Goal: Information Seeking & Learning: Learn about a topic

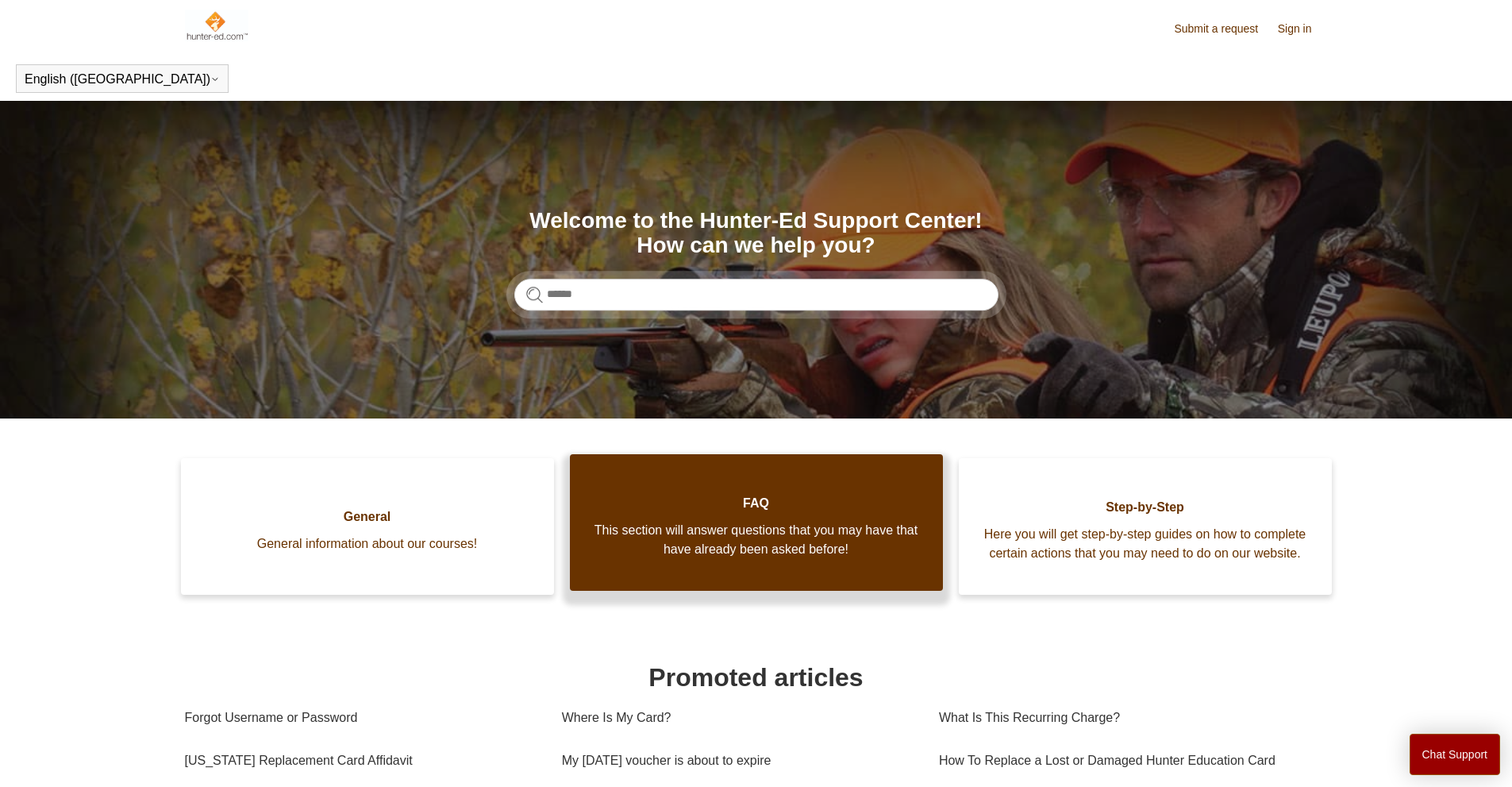
click at [681, 544] on span "This section will answer questions that you may have that have already been ask…" at bounding box center [756, 539] width 326 height 38
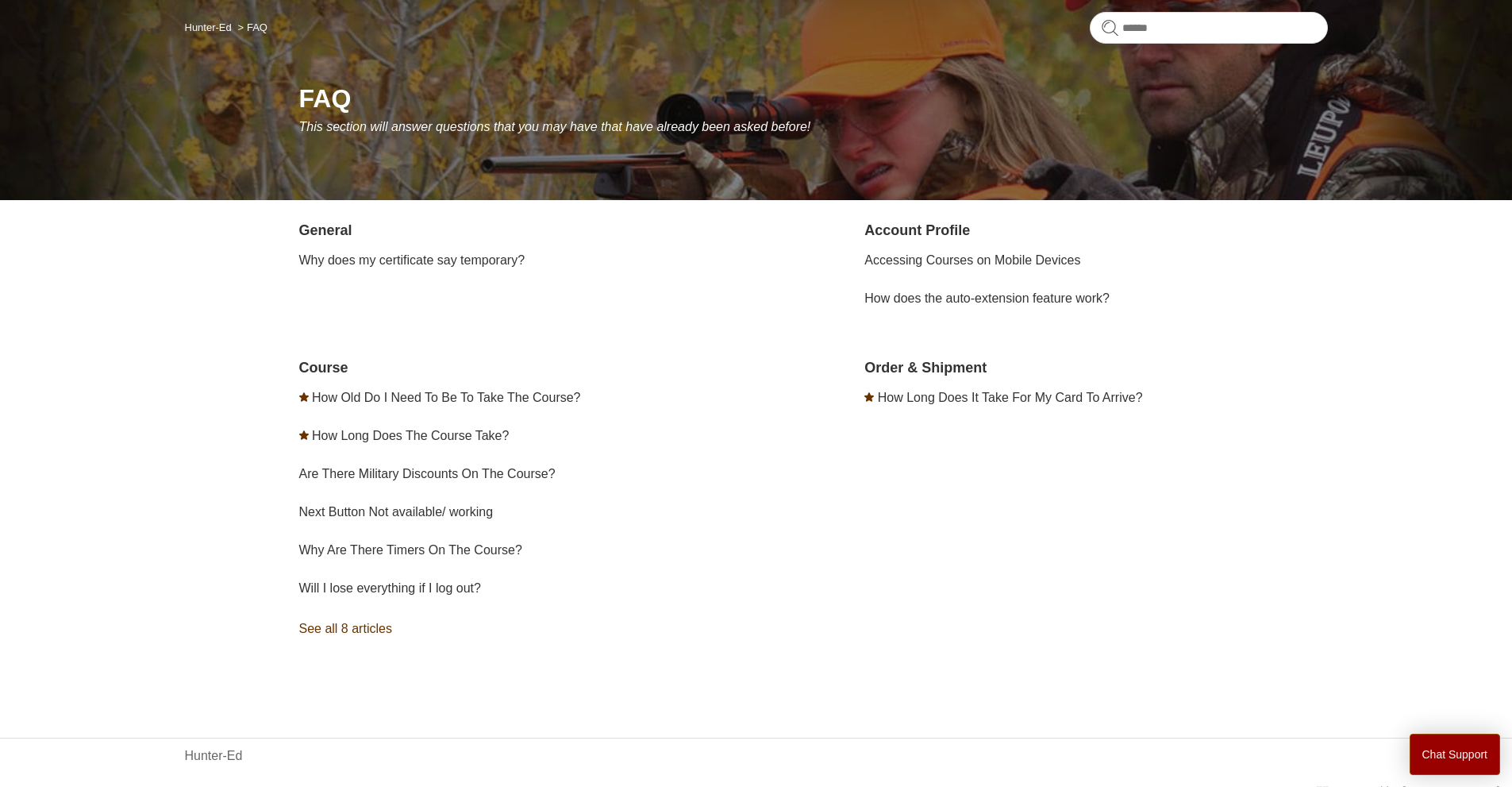
scroll to position [145, 0]
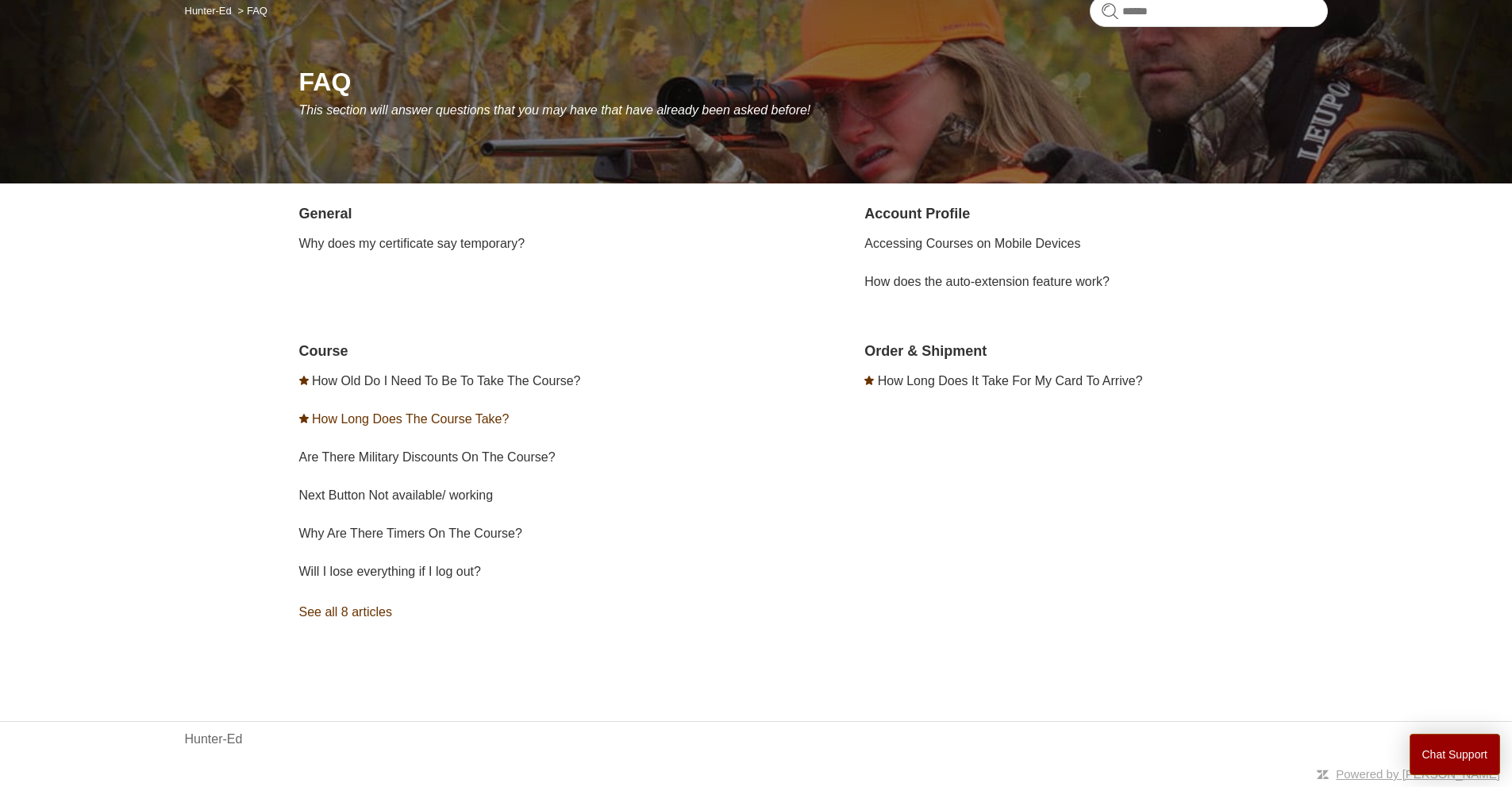
click at [422, 416] on link "How Long Does The Course Take?" at bounding box center [410, 419] width 196 height 14
click at [353, 612] on link "See all 8 articles" at bounding box center [531, 612] width 463 height 43
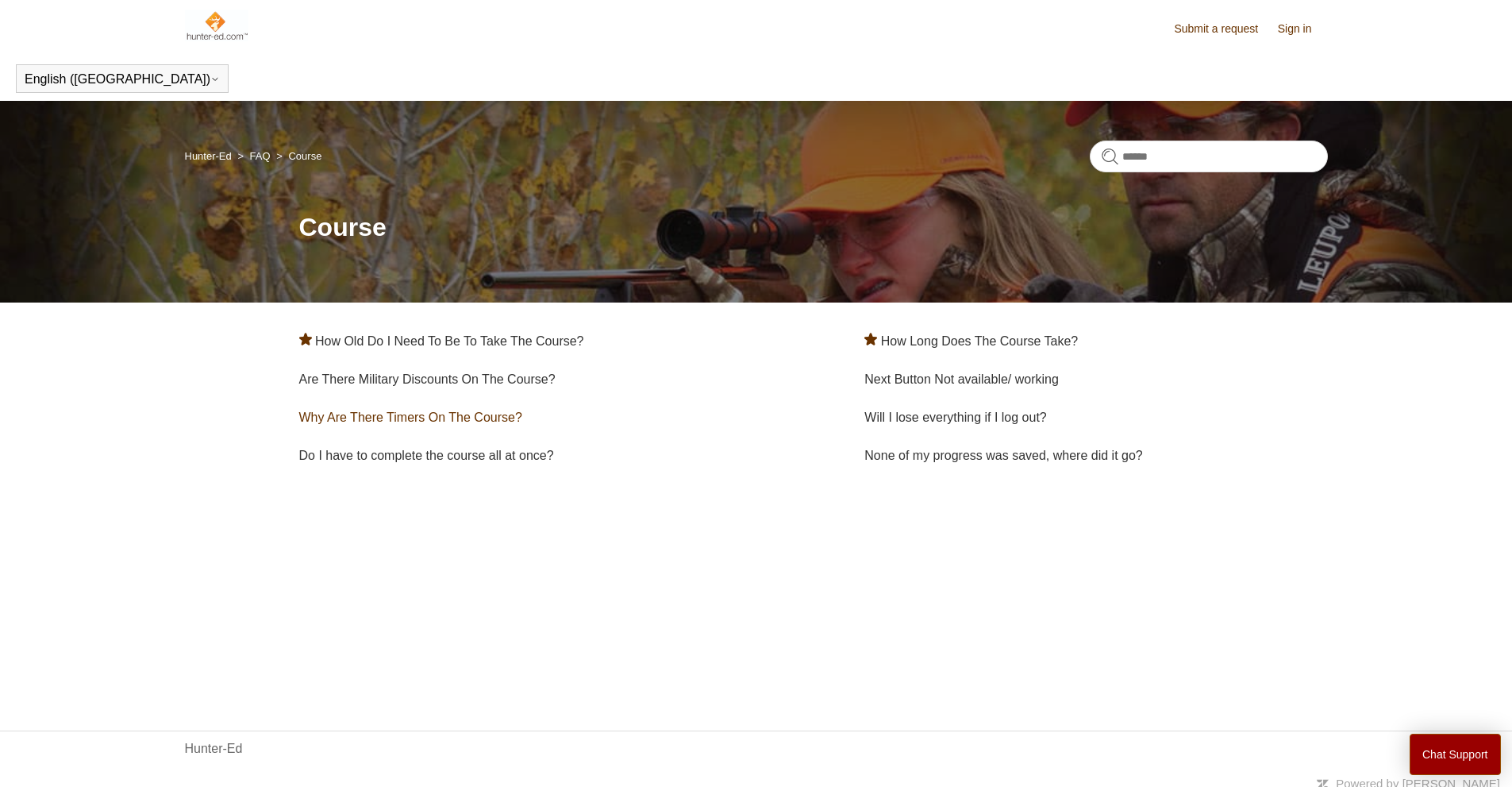
click at [423, 416] on link "Why Are There Timers On The Course?" at bounding box center [411, 417] width 223 height 14
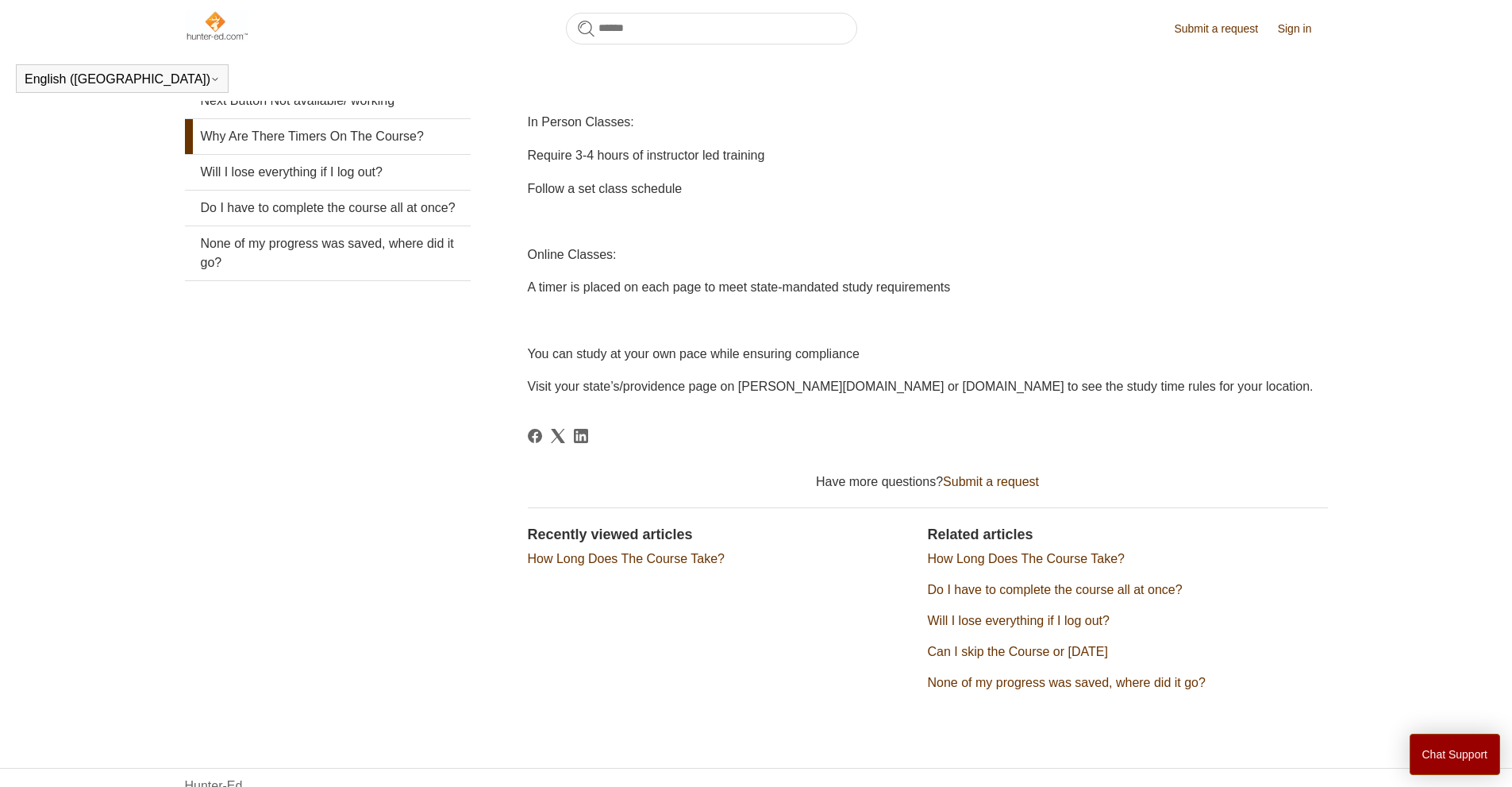
scroll to position [399, 0]
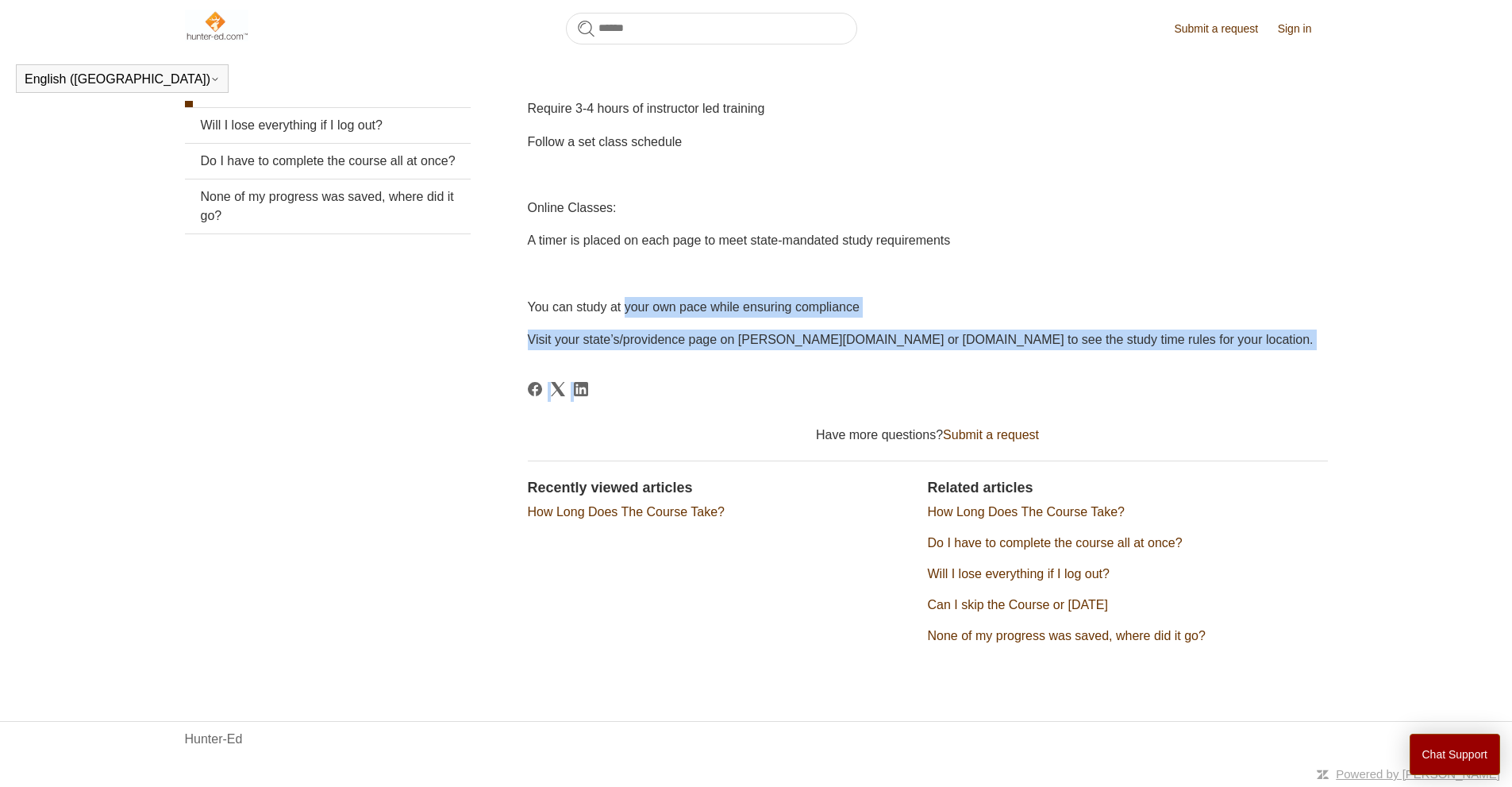
drag, startPoint x: 722, startPoint y: 312, endPoint x: 942, endPoint y: 367, distance: 226.8
click at [937, 368] on article "Why Are There Timers On The Course? Deborah Fagan 5 months ago Updated Follow N…" at bounding box center [928, 277] width 800 height 792
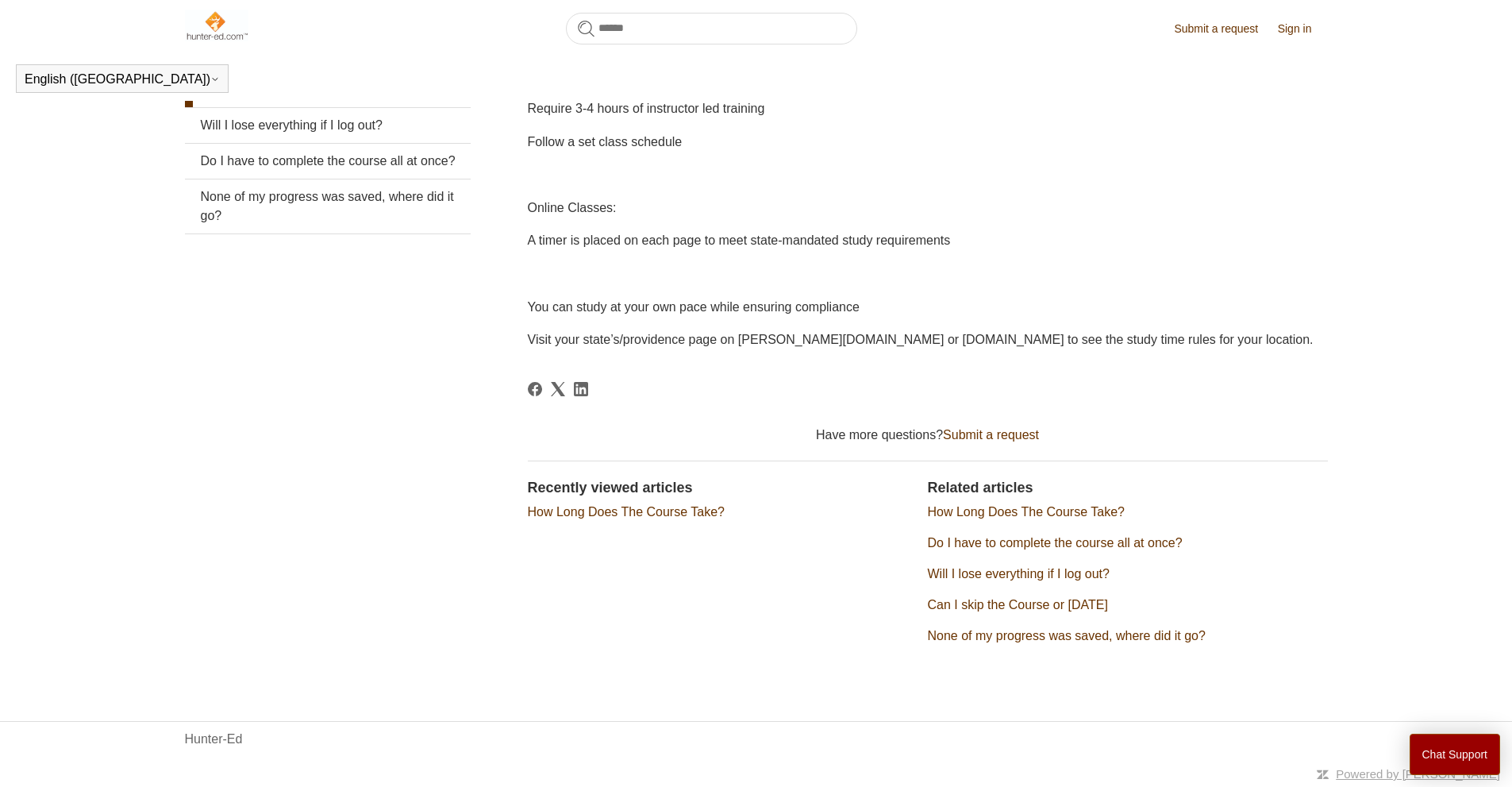
click at [950, 368] on article "Why Are There Timers On The Course? Deborah Fagan 5 months ago Updated Follow N…" at bounding box center [928, 277] width 800 height 792
click at [1026, 542] on link "Do I have to complete the course all at once?" at bounding box center [1055, 543] width 255 height 14
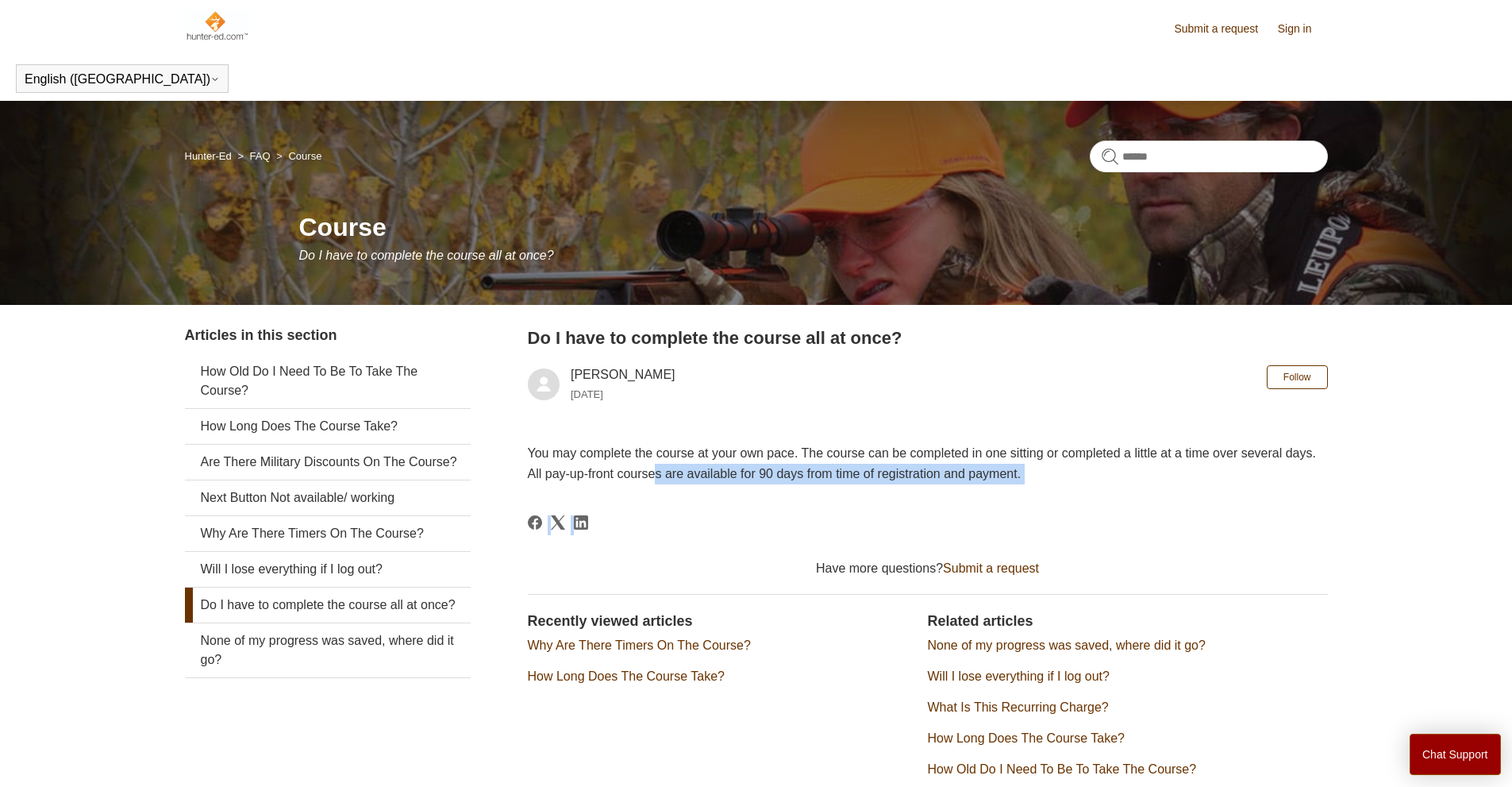
drag, startPoint x: 793, startPoint y: 470, endPoint x: 1071, endPoint y: 502, distance: 279.8
click at [1070, 502] on article "Do I have to complete the course all at once? Salim 3 years ago Follow Not yet …" at bounding box center [928, 566] width 800 height 482
click at [1071, 502] on article "Do I have to complete the course all at once? Salim 3 years ago Follow Not yet …" at bounding box center [928, 566] width 800 height 482
drag, startPoint x: 1193, startPoint y: 449, endPoint x: 1200, endPoint y: 486, distance: 37.7
click at [1261, 475] on p "You may complete the course at your own pace. The course can be completed in on…" at bounding box center [928, 464] width 800 height 41
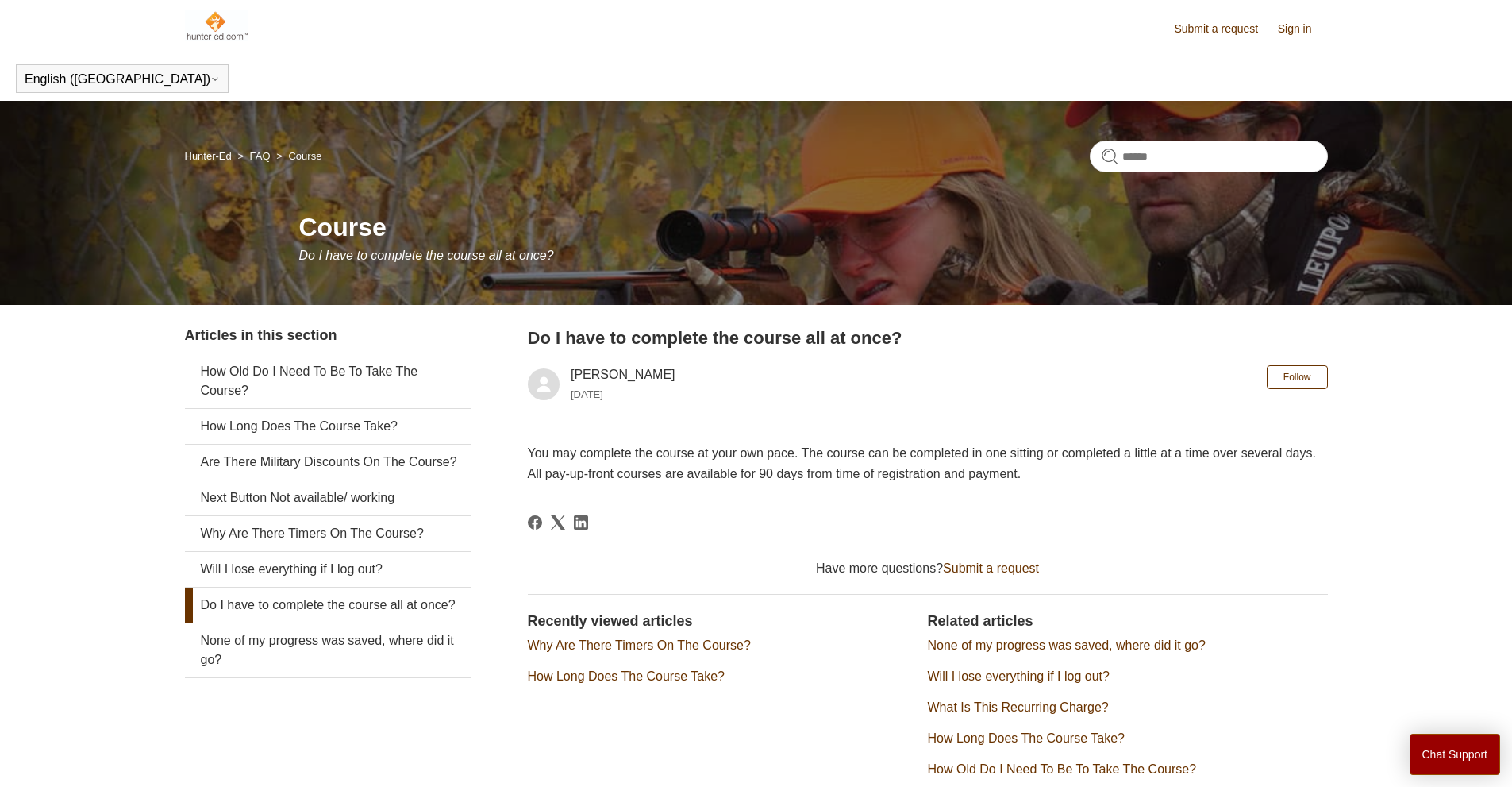
click at [1153, 483] on article "Do I have to complete the course all at once? Salim 3 years ago Follow Not yet …" at bounding box center [928, 566] width 800 height 482
click at [1154, 152] on input "Search" at bounding box center [1208, 156] width 238 height 31
type input "*******"
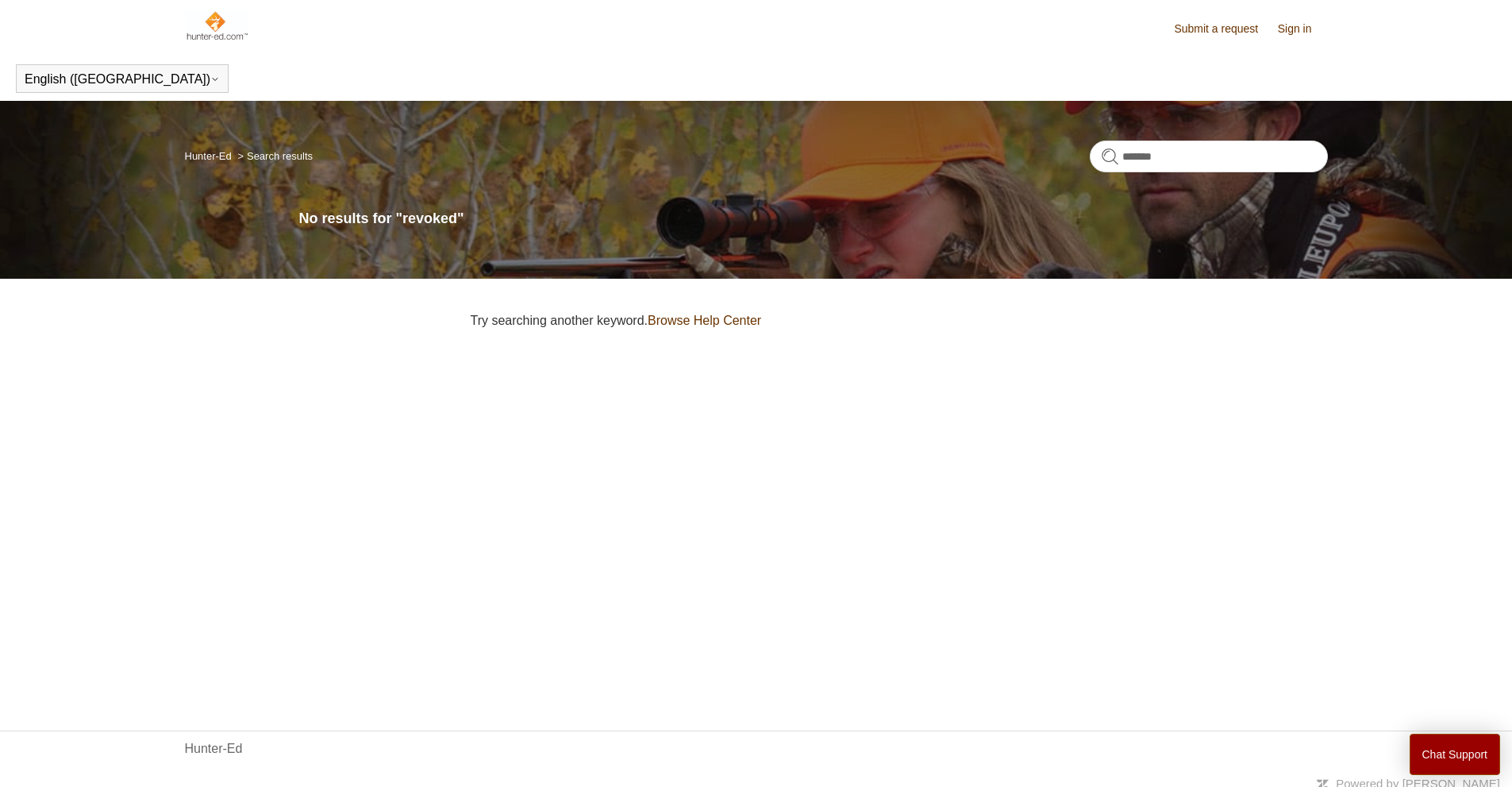
click at [730, 327] on link "Browse Help Center" at bounding box center [703, 321] width 113 height 14
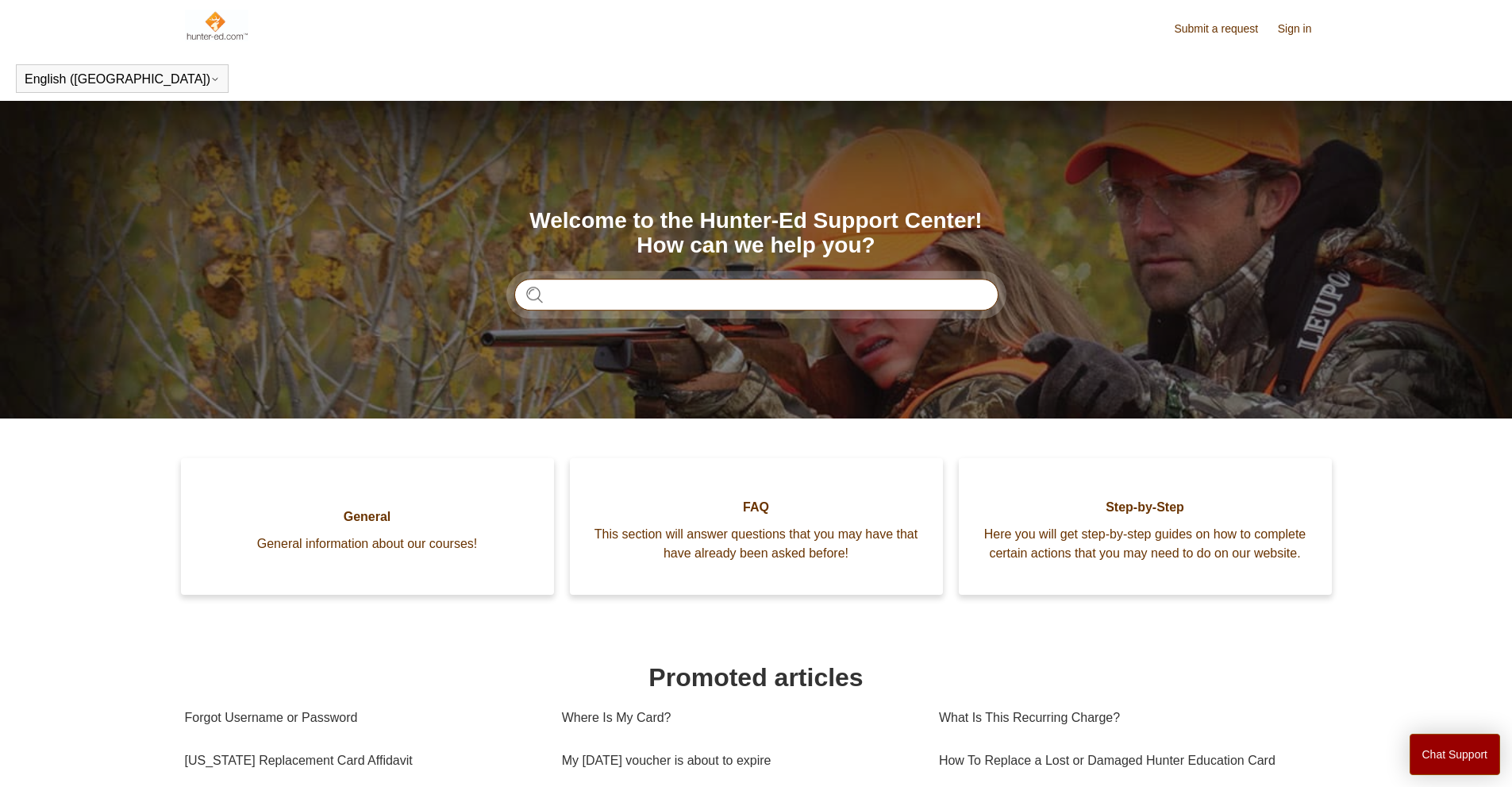
click at [627, 292] on input "Search" at bounding box center [756, 294] width 484 height 31
type input "*******"
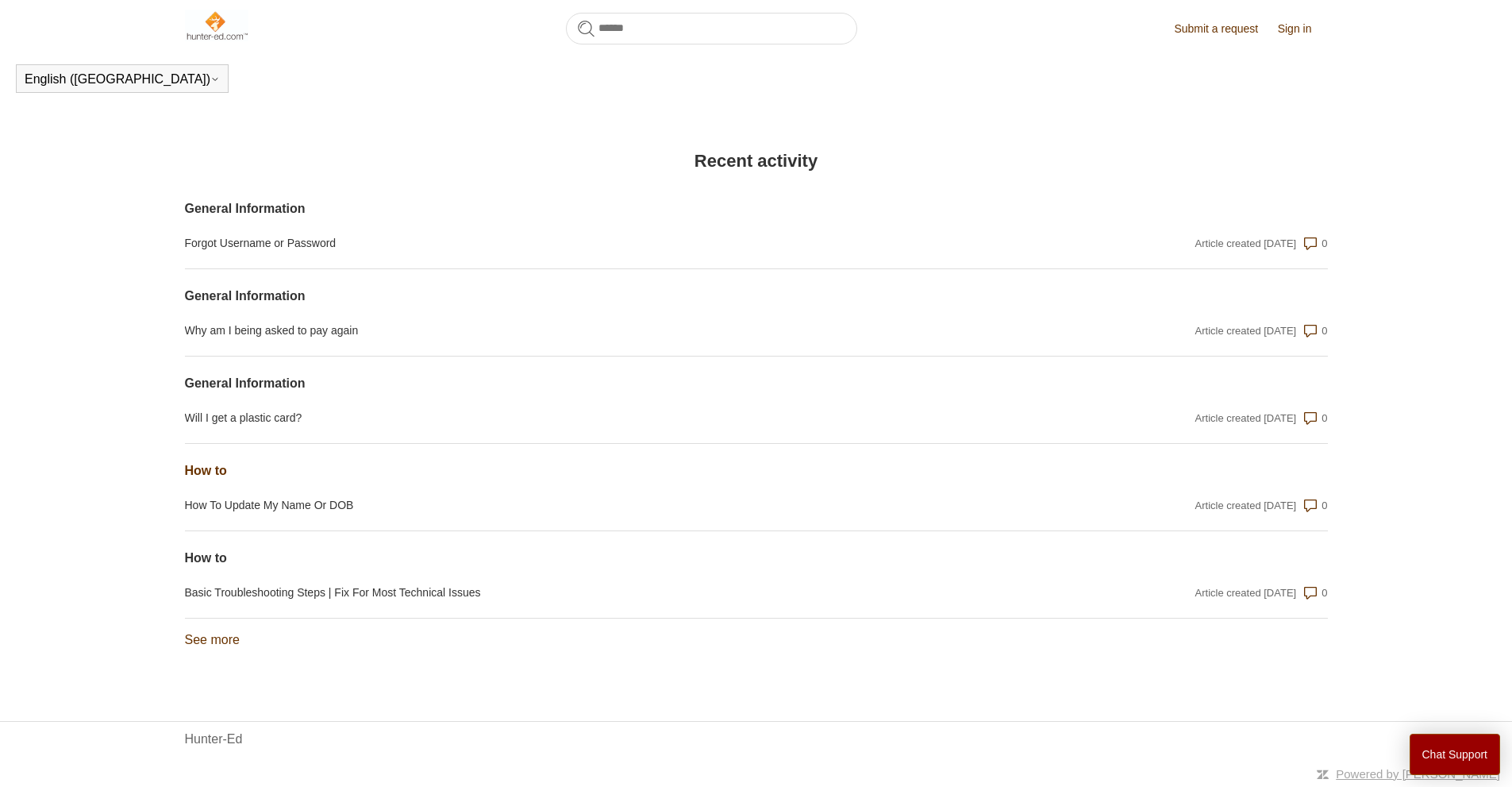
scroll to position [1086, 0]
click at [230, 636] on link "See more items from recent activity" at bounding box center [212, 640] width 54 height 14
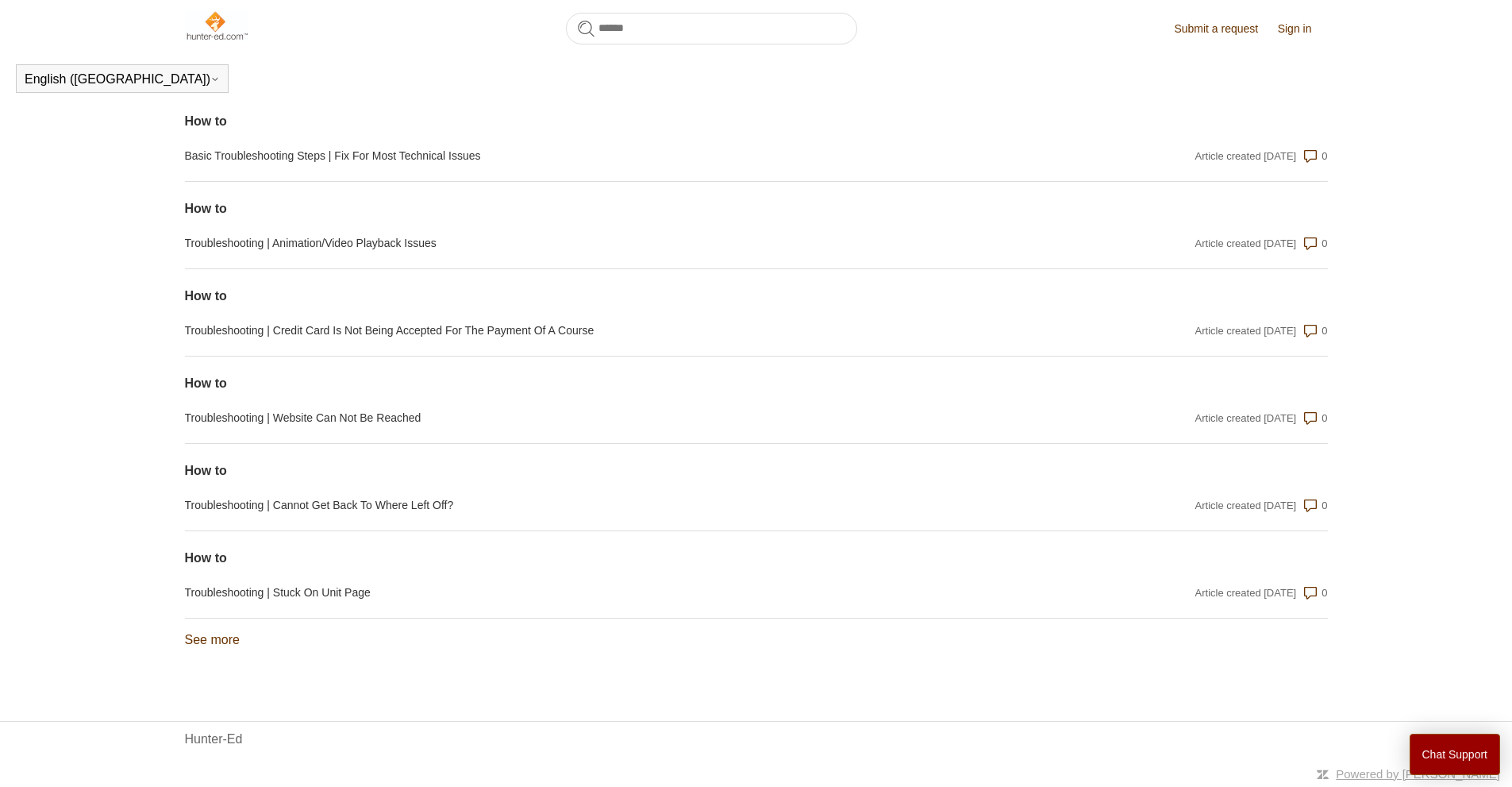
scroll to position [1522, 0]
click at [210, 641] on link "See more items from recent activity" at bounding box center [212, 640] width 54 height 14
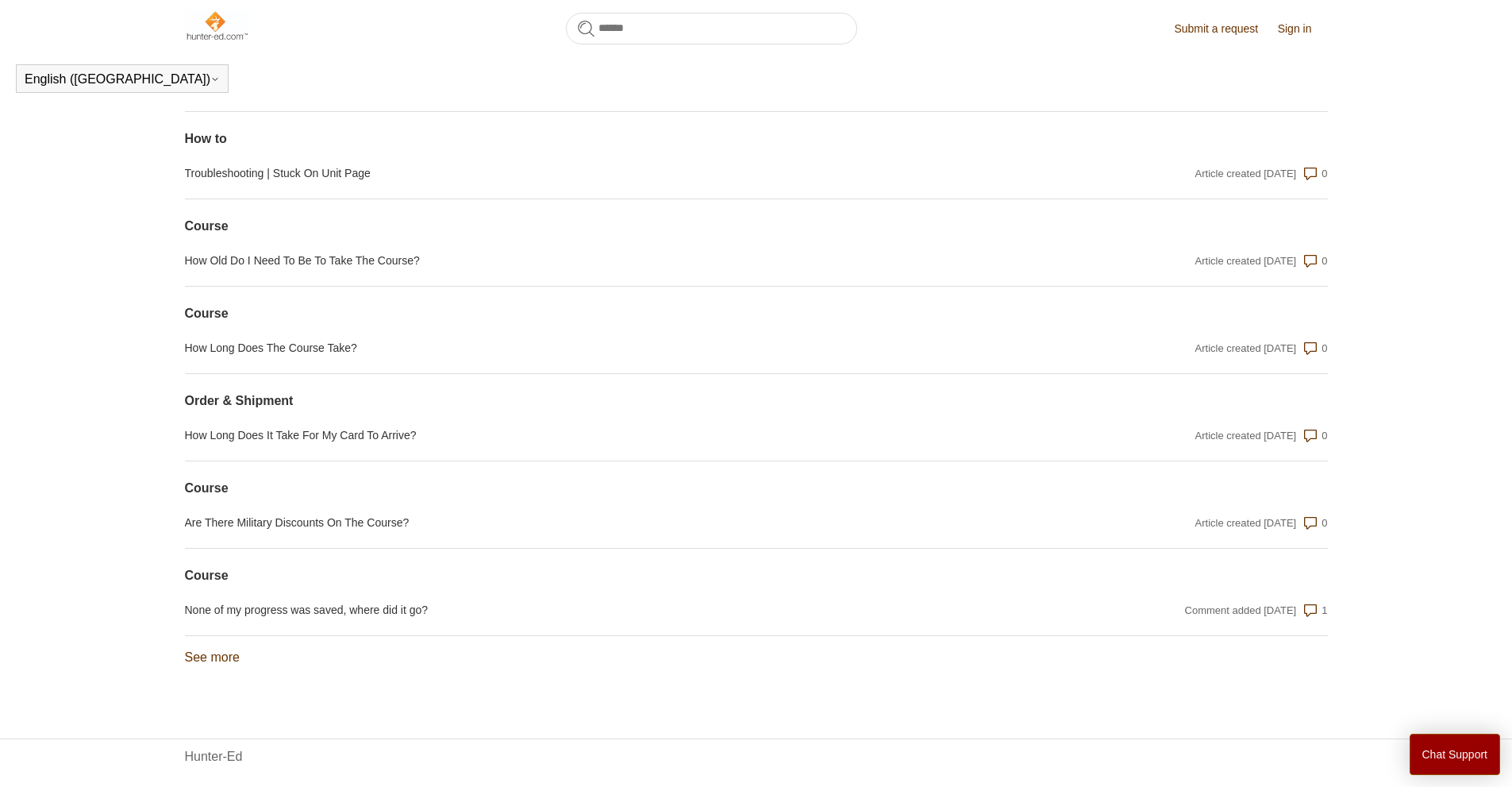
scroll to position [1959, 0]
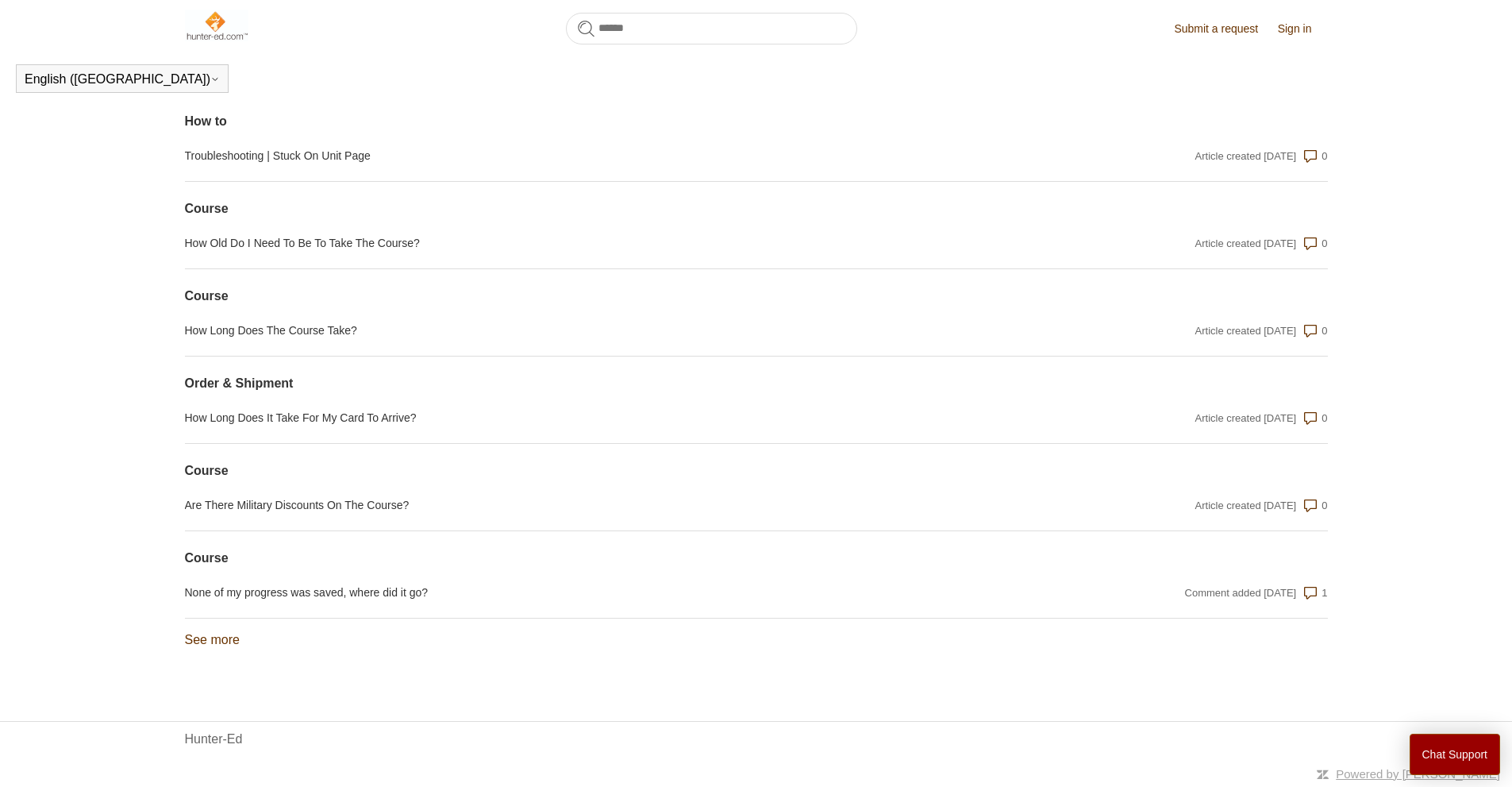
click at [212, 633] on link "See more items from recent activity" at bounding box center [212, 640] width 54 height 14
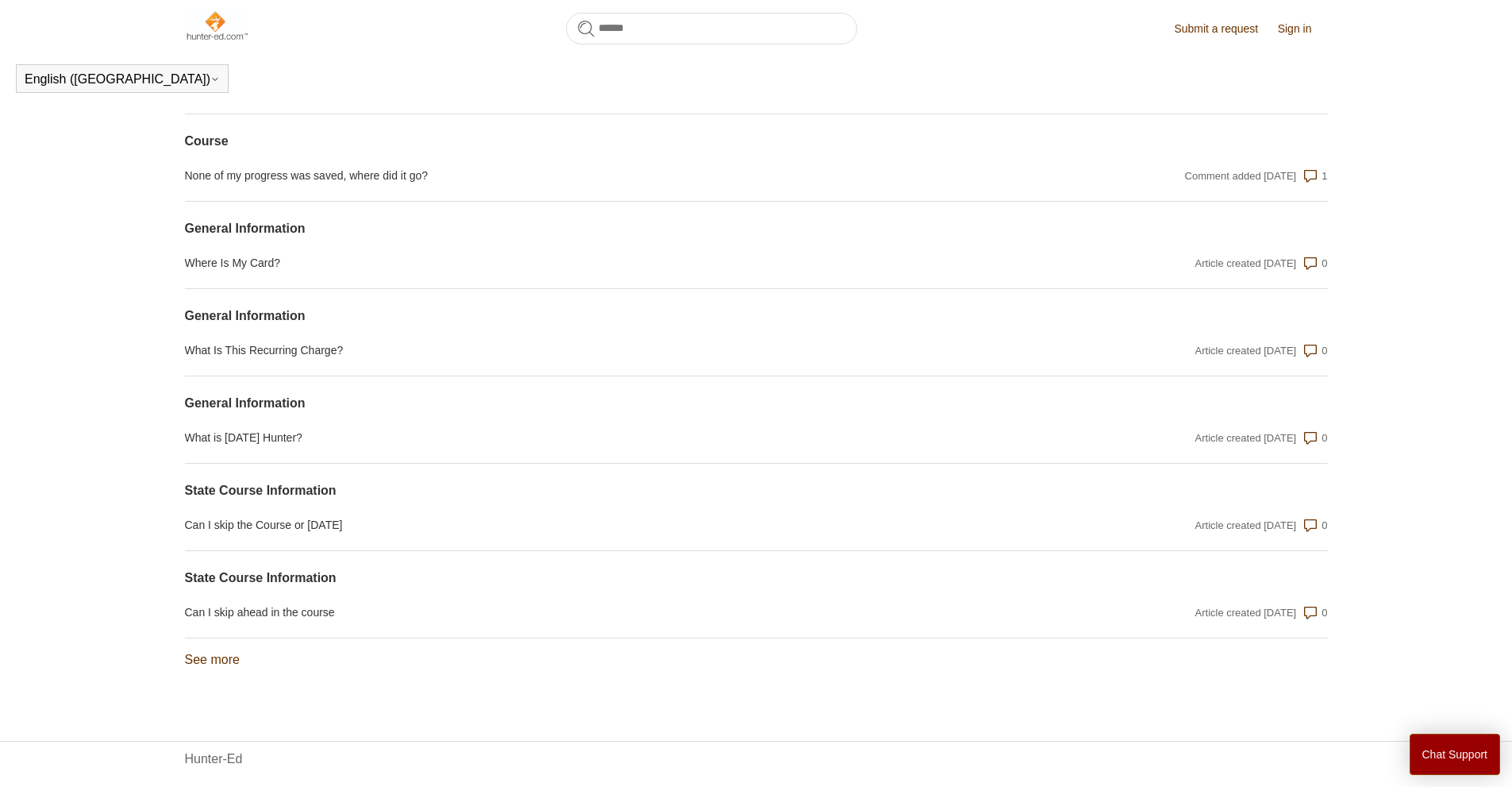
scroll to position [2395, 0]
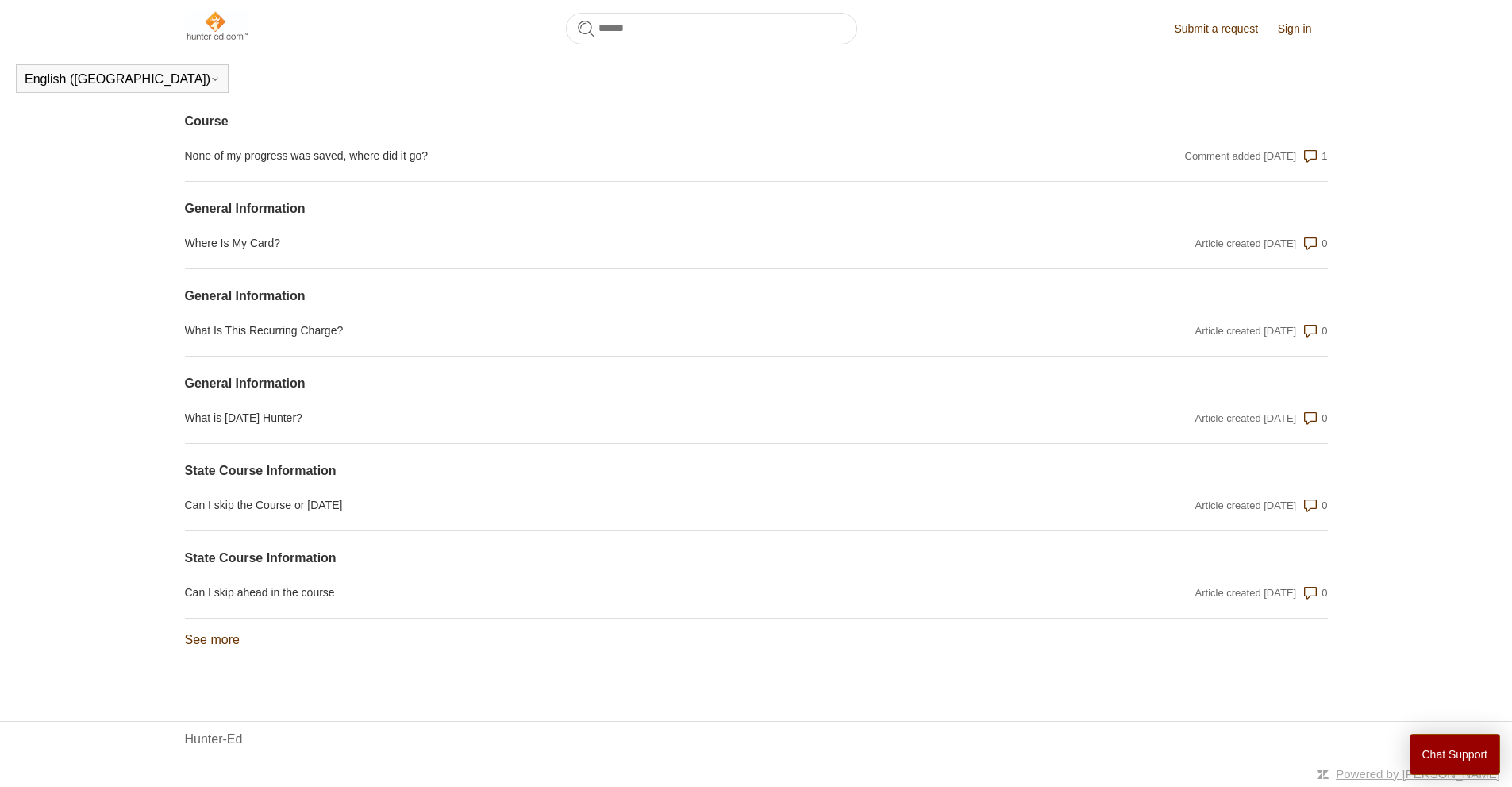
click at [229, 641] on link "See more items from recent activity" at bounding box center [212, 640] width 54 height 14
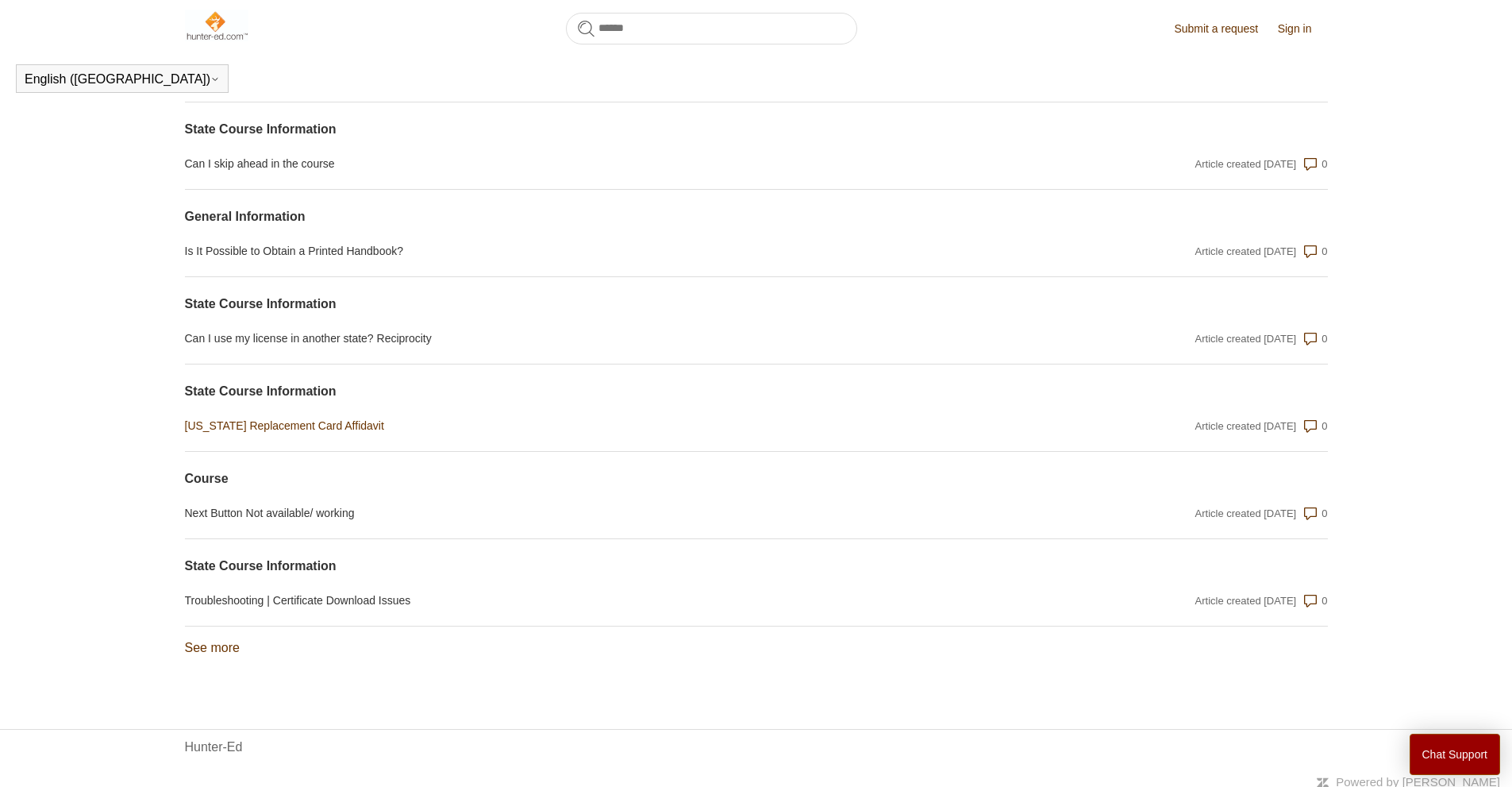
scroll to position [2832, 0]
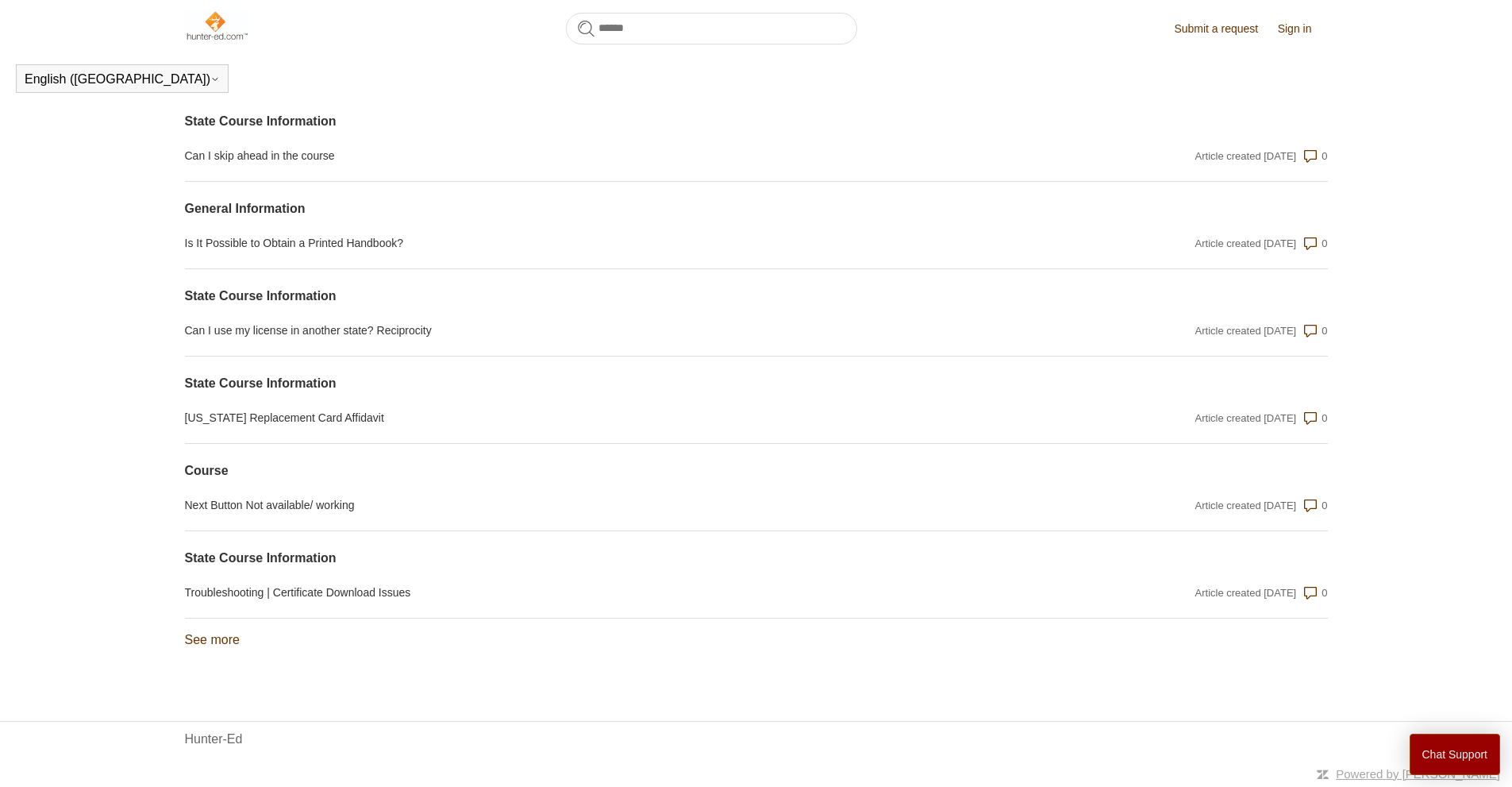
click at [219, 636] on link "See more items from recent activity" at bounding box center [212, 640] width 54 height 14
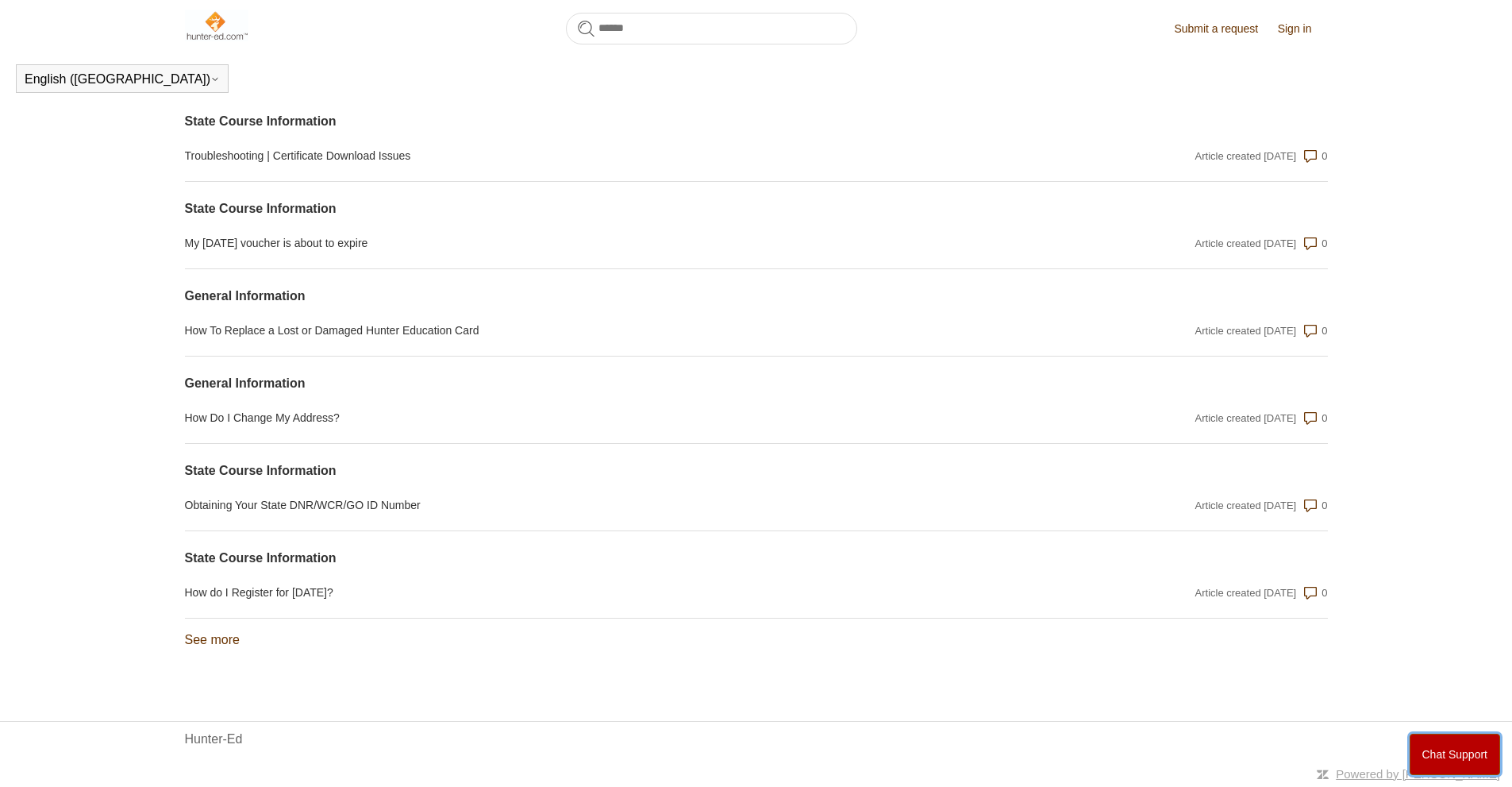
click at [1449, 754] on button "Chat Support" at bounding box center [1454, 754] width 91 height 42
